Goal: Transaction & Acquisition: Purchase product/service

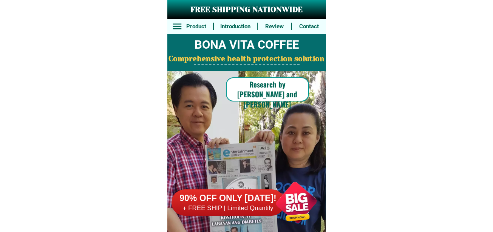
click at [303, 202] on div at bounding box center [296, 202] width 59 height 59
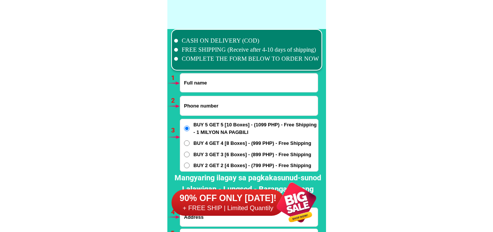
scroll to position [5554, 0]
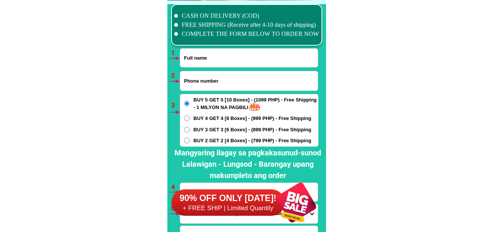
click at [226, 60] on input "Input full_name" at bounding box center [248, 58] width 137 height 19
paste input "[PERSON_NAME]"
type input "[PERSON_NAME]"
click at [200, 78] on input "Input phone_number" at bounding box center [248, 80] width 137 height 19
paste input "o9319526292"
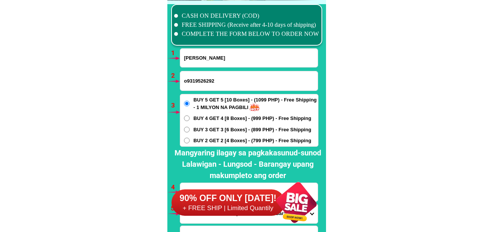
drag, startPoint x: 186, startPoint y: 82, endPoint x: 181, endPoint y: 82, distance: 5.7
click at [181, 82] on input "o9319526292" at bounding box center [248, 80] width 137 height 19
type input "09319526292"
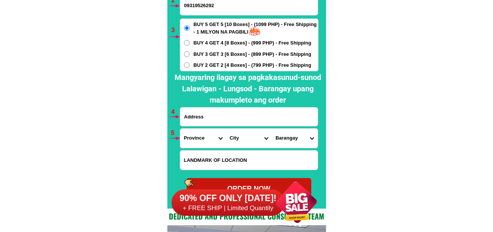
click at [227, 115] on input "Input address" at bounding box center [248, 117] width 137 height 19
paste input "Blk9 lot19 balubad nangka area1 [GEOGRAPHIC_DATA]"
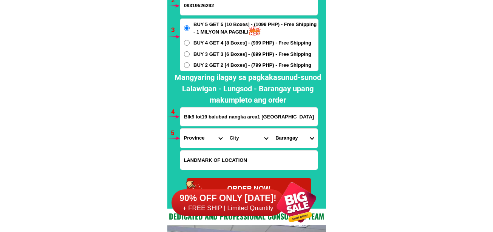
type input "Blk9 lot19 balubad nangka area1 [GEOGRAPHIC_DATA]"
click at [239, 46] on span "BUY 4 GET 4 [8 Boxes] - (999 PHP) - Free Shipping" at bounding box center [252, 43] width 118 height 8
click at [190, 46] on input "BUY 4 GET 4 [8 Boxes] - (999 PHP) - Free Shipping" at bounding box center [187, 43] width 6 height 6
radio input "true"
click at [193, 140] on select "Province [GEOGRAPHIC_DATA] [GEOGRAPHIC_DATA] [GEOGRAPHIC_DATA] [GEOGRAPHIC_DATA…" at bounding box center [203, 138] width 46 height 19
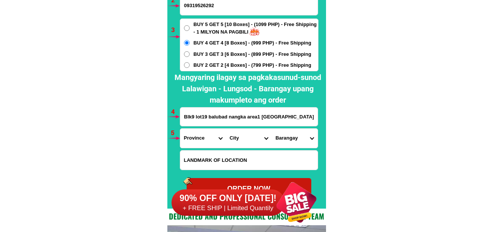
select select "63_219"
click at [180, 129] on select "Province [GEOGRAPHIC_DATA] [GEOGRAPHIC_DATA] [GEOGRAPHIC_DATA] [GEOGRAPHIC_DATA…" at bounding box center [203, 138] width 46 height 19
click at [247, 139] on select "City [GEOGRAPHIC_DATA] [GEOGRAPHIC_DATA] [GEOGRAPHIC_DATA] [GEOGRAPHIC_DATA]-ci…" at bounding box center [249, 138] width 46 height 19
select select "63_2198465"
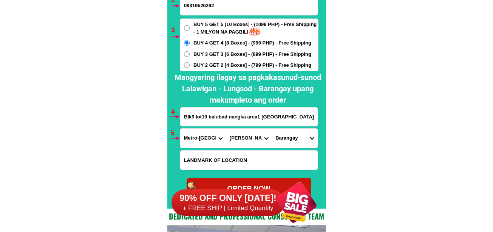
click at [226, 129] on select "City [GEOGRAPHIC_DATA] [GEOGRAPHIC_DATA] [GEOGRAPHIC_DATA] [GEOGRAPHIC_DATA]-ci…" at bounding box center [249, 138] width 46 height 19
drag, startPoint x: 290, startPoint y: 142, endPoint x: 291, endPoint y: 137, distance: 4.5
click at [290, 142] on select "[GEOGRAPHIC_DATA][PERSON_NAME] dos [PERSON_NAME] [GEOGRAPHIC_DATA] [DEMOGRAPHIC…" at bounding box center [295, 138] width 46 height 19
select select "63_21984655169"
click at [272, 129] on select "[GEOGRAPHIC_DATA][PERSON_NAME] dos [PERSON_NAME] [GEOGRAPHIC_DATA] [DEMOGRAPHIC…" at bounding box center [295, 138] width 46 height 19
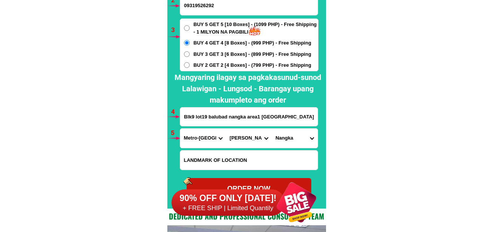
scroll to position [5668, 0]
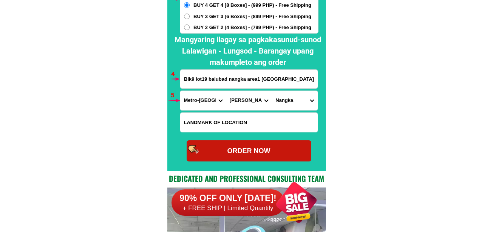
click at [258, 153] on div "ORDER NOW" at bounding box center [249, 151] width 125 height 10
type input "09319526292"
radio input "true"
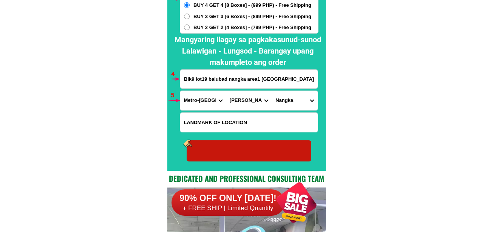
radio input "true"
